Goal: Task Accomplishment & Management: Complete application form

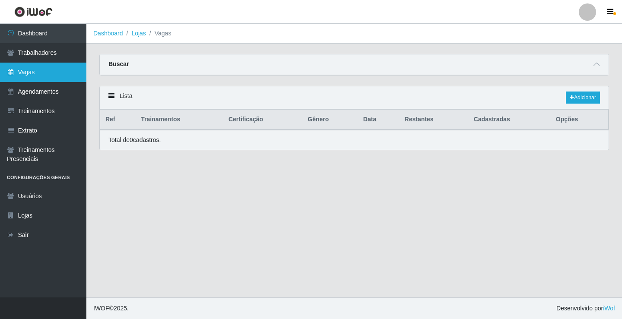
click at [55, 68] on link "Vagas" at bounding box center [43, 72] width 86 height 19
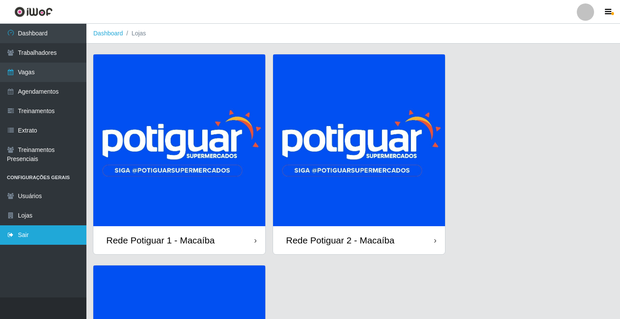
click at [38, 233] on link "Sair" at bounding box center [43, 234] width 86 height 19
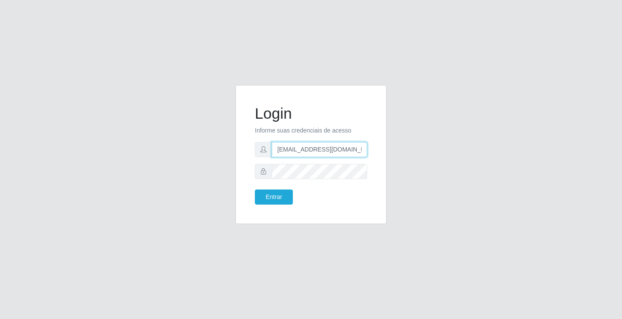
click at [309, 152] on input "rh.supermercadopotiguar@gmail.com" at bounding box center [319, 149] width 95 height 15
type input "departamentopessoal2@sbcvarejistas.com.br"
click at [276, 199] on button "Entrar" at bounding box center [274, 197] width 38 height 15
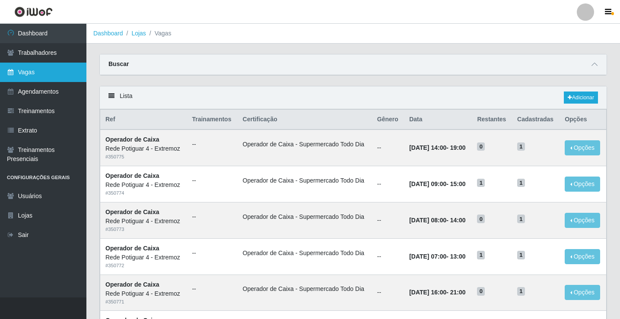
click at [56, 73] on link "Vagas" at bounding box center [43, 72] width 86 height 19
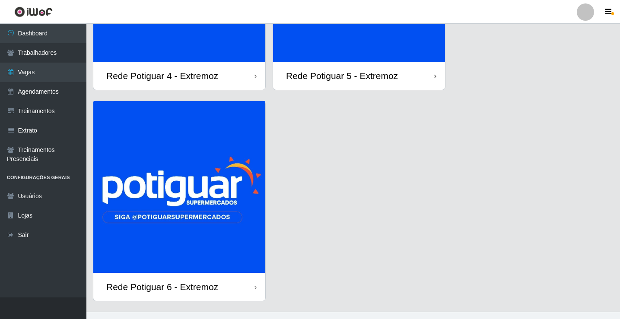
scroll to position [179, 0]
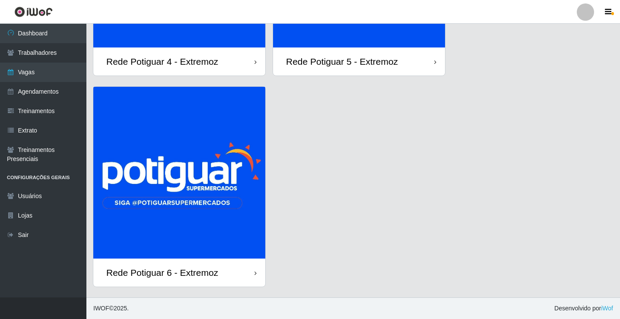
click at [201, 138] on img at bounding box center [179, 173] width 172 height 172
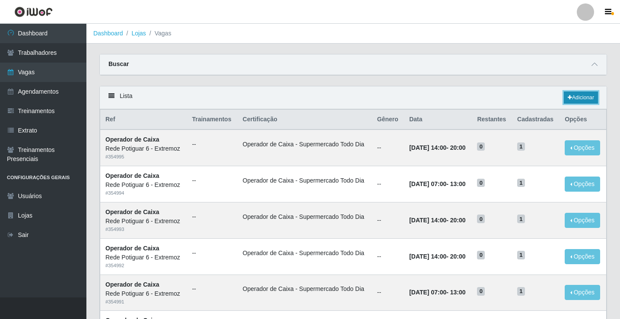
click at [571, 98] on link "Adicionar" at bounding box center [581, 98] width 34 height 12
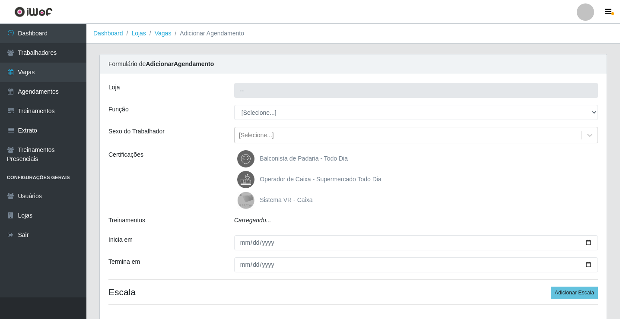
click at [267, 113] on select "[Selecione...] ASG Balconista Embalador Operador de Caixa Operador de Caixa + O…" at bounding box center [416, 112] width 364 height 15
type input "Rede Potiguar 6 - Extremoz"
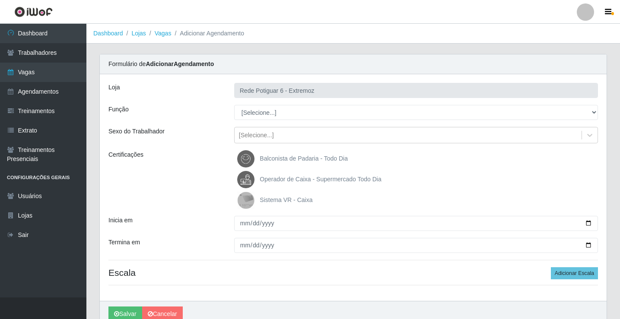
click at [267, 113] on select "[Selecione...] ASG Balconista Embalador Operador de Caixa Operador de Caixa + O…" at bounding box center [416, 112] width 364 height 15
select select "22"
click at [234, 105] on select "[Selecione...] ASG Balconista Embalador Operador de Caixa Operador de Caixa + O…" at bounding box center [416, 112] width 364 height 15
click at [276, 180] on span "Operador de Caixa - Supermercado Todo Dia" at bounding box center [320, 179] width 121 height 7
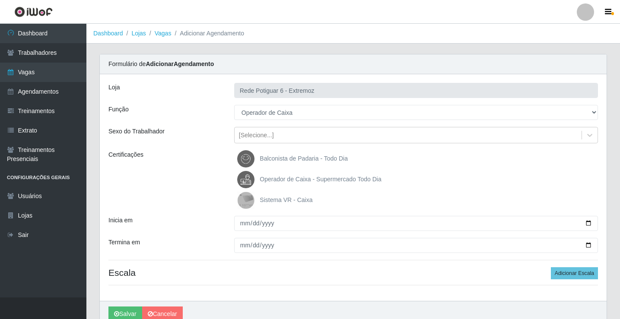
click at [0, 0] on input "Operador de Caixa - Supermercado Todo Dia" at bounding box center [0, 0] width 0 height 0
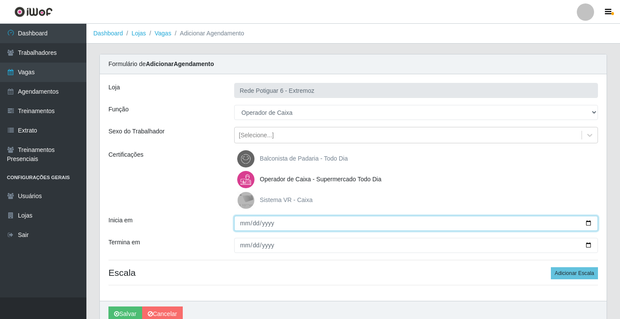
click at [241, 224] on input "Inicia em" at bounding box center [416, 223] width 364 height 15
type input "[DATE]"
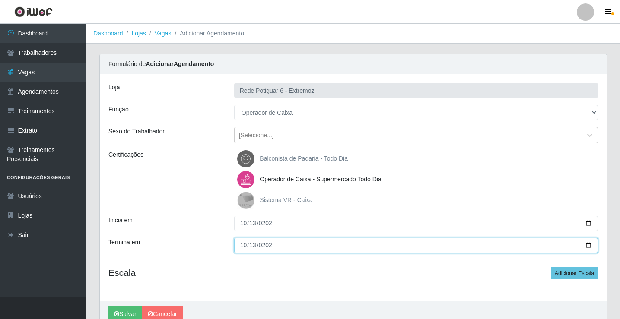
type input "[DATE]"
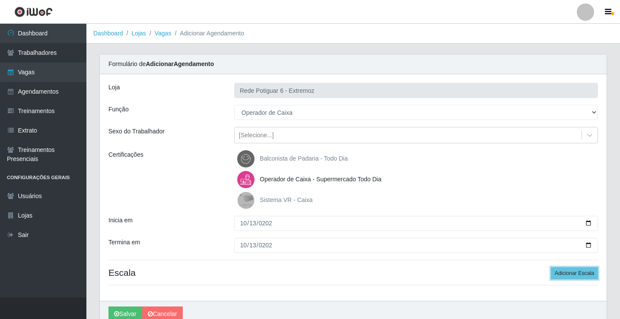
click at [551, 267] on button "Adicionar Escala" at bounding box center [574, 273] width 47 height 12
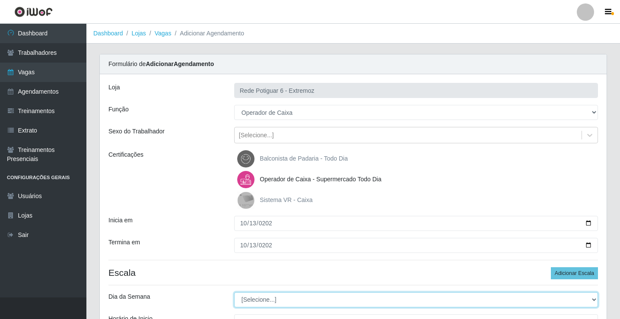
select select "1"
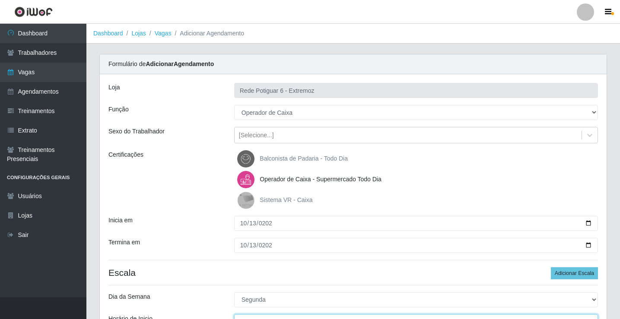
scroll to position [10, 0]
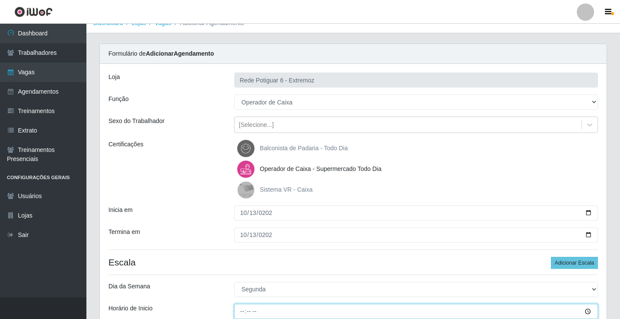
type input "14:00"
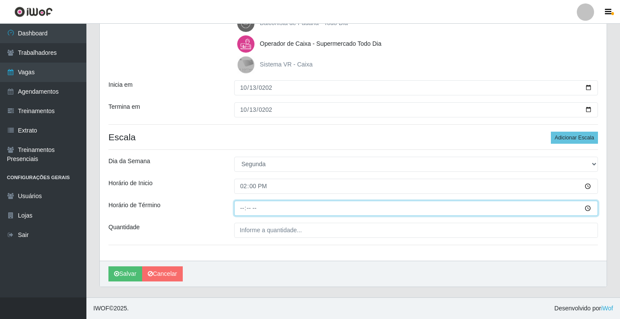
type input "20:00"
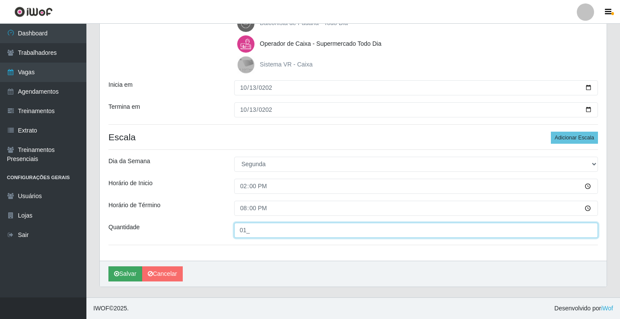
type input "01_"
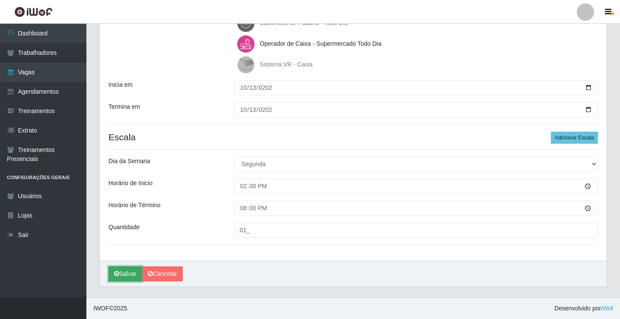
click at [137, 272] on button "Salvar" at bounding box center [125, 274] width 34 height 15
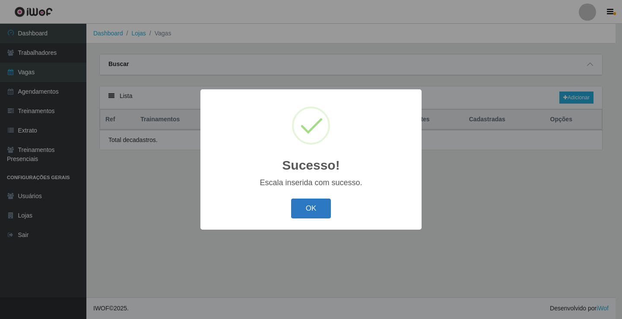
click at [313, 211] on button "OK" at bounding box center [311, 209] width 40 height 20
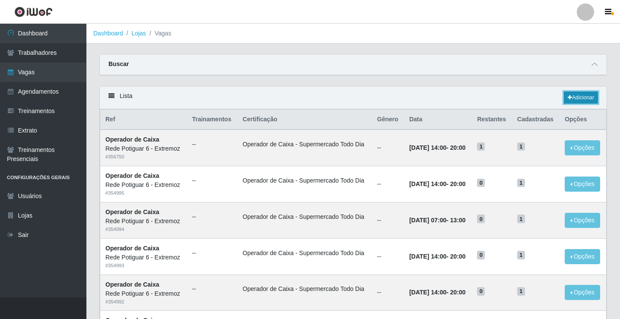
click at [584, 97] on link "Adicionar" at bounding box center [581, 98] width 34 height 12
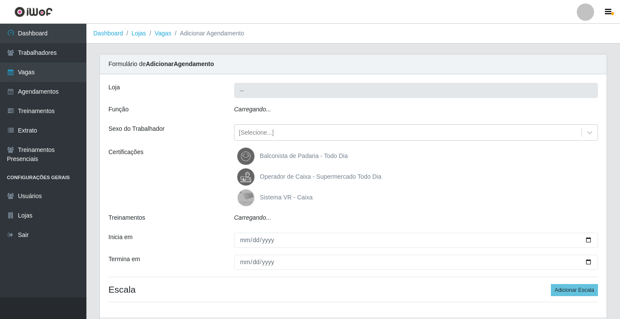
type input "Rede Potiguar 6 - Extremoz"
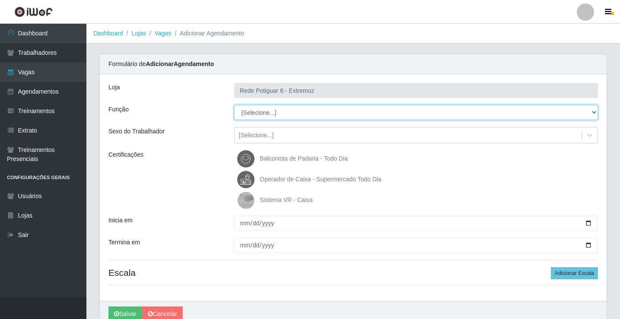
click at [260, 110] on select "[Selecione...] ASG Balconista Embalador Operador de Caixa Operador de Caixa + O…" at bounding box center [416, 112] width 364 height 15
select select "22"
click at [234, 105] on select "[Selecione...] ASG Balconista Embalador Operador de Caixa Operador de Caixa + O…" at bounding box center [416, 112] width 364 height 15
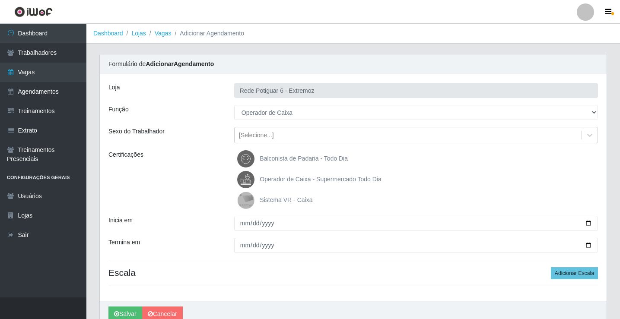
click at [275, 178] on span "Operador de Caixa - Supermercado Todo Dia" at bounding box center [320, 179] width 121 height 7
click at [0, 0] on input "Operador de Caixa - Supermercado Todo Dia" at bounding box center [0, 0] width 0 height 0
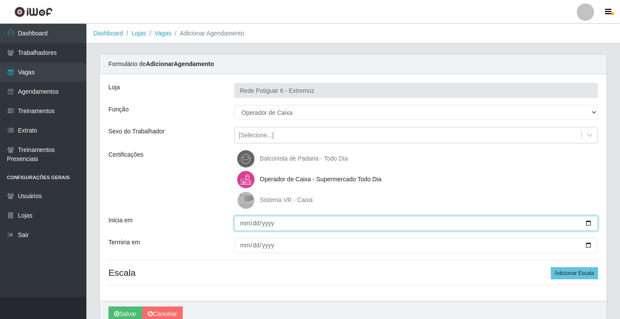
click at [240, 219] on input "Inicia em" at bounding box center [416, 223] width 364 height 15
type input "[DATE]"
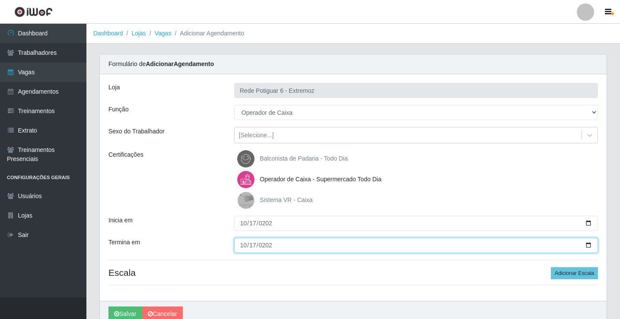
type input "[DATE]"
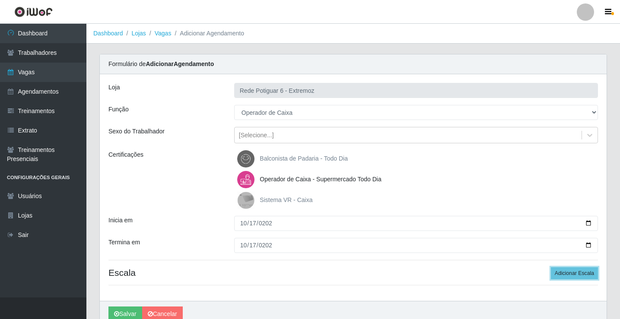
click at [551, 267] on button "Adicionar Escala" at bounding box center [574, 273] width 47 height 12
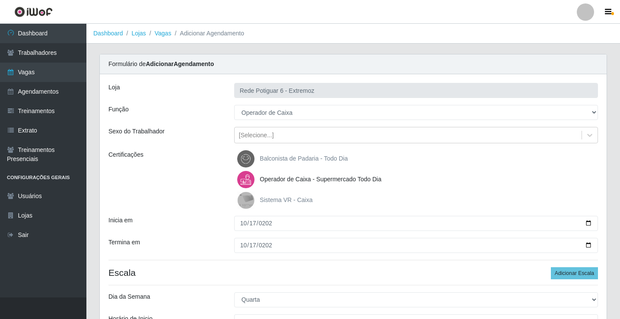
click at [177, 171] on div "Certificações" at bounding box center [165, 179] width 126 height 59
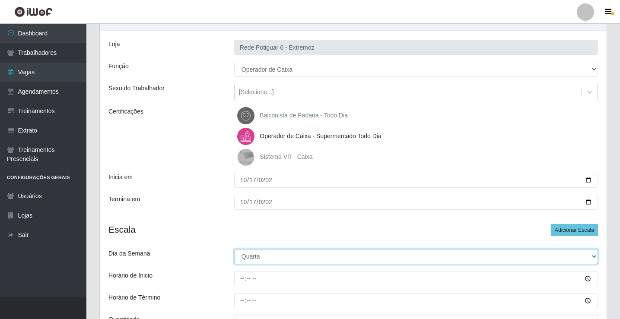
click at [255, 257] on select "[Selecione...] Segunda Terça Quarta Quinta Sexta Sábado Domingo" at bounding box center [416, 256] width 364 height 15
select select "5"
click at [234, 249] on select "[Selecione...] Segunda Terça Quarta Quinta Sexta Sábado Domingo" at bounding box center [416, 256] width 364 height 15
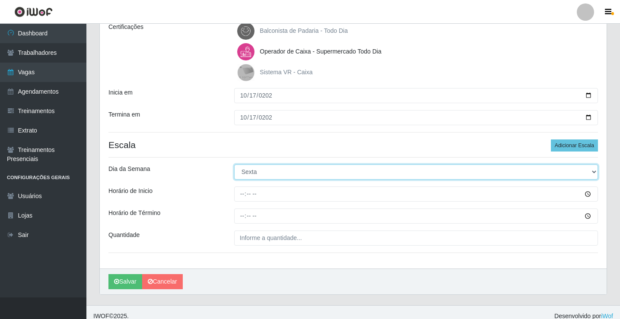
scroll to position [130, 0]
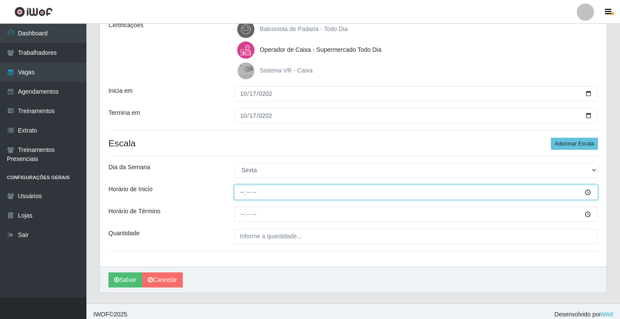
click at [239, 195] on input "Horário de Inicio" at bounding box center [416, 192] width 364 height 15
type input "07:00"
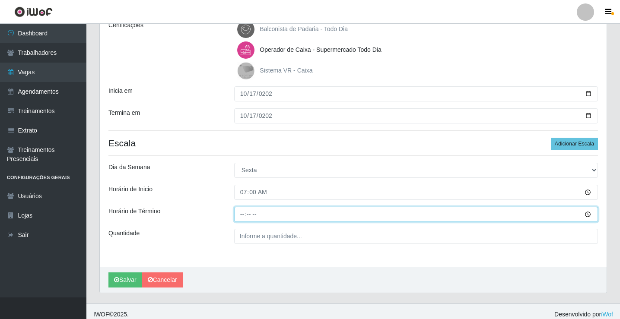
type input "13:00"
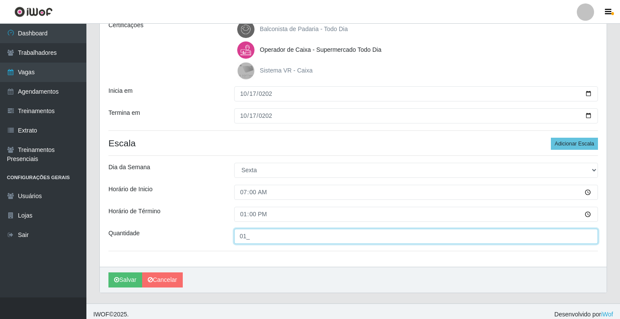
type input "01_"
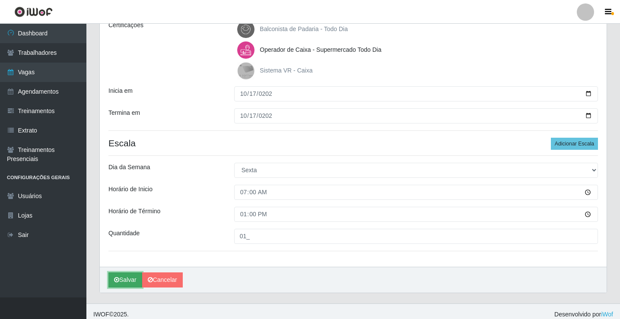
click at [132, 281] on button "Salvar" at bounding box center [125, 280] width 34 height 15
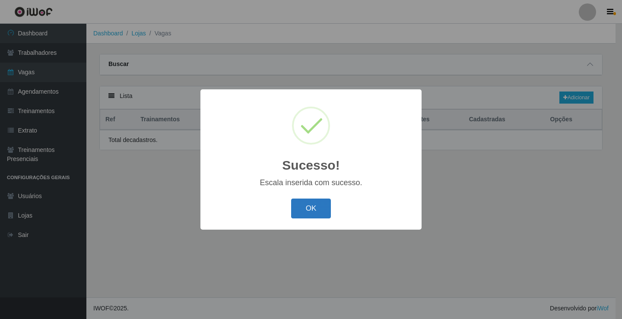
click at [317, 206] on button "OK" at bounding box center [311, 209] width 40 height 20
